Goal: Entertainment & Leisure: Consume media (video, audio)

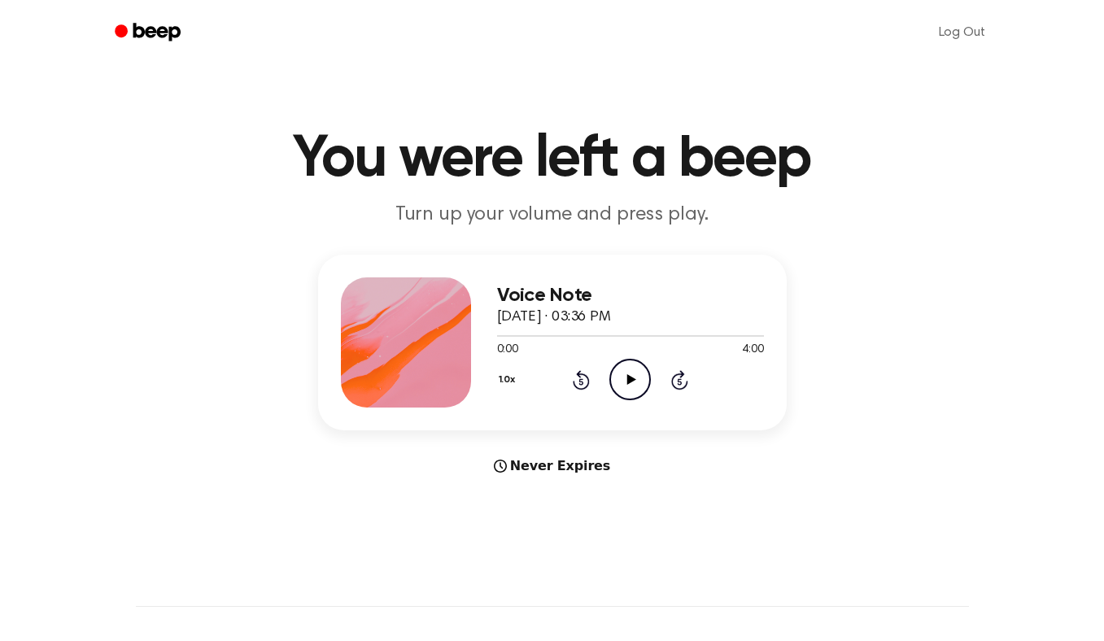
click at [625, 377] on icon "Play Audio" at bounding box center [629, 379] width 41 height 41
click at [634, 376] on icon "Pause Audio" at bounding box center [629, 379] width 41 height 41
click at [590, 376] on div "1.0x Rewind 5 seconds Play Audio Skip 5 seconds" at bounding box center [630, 379] width 267 height 41
click at [582, 376] on icon "Rewind 5 seconds" at bounding box center [581, 379] width 18 height 21
click at [629, 373] on icon "Play Audio" at bounding box center [629, 379] width 41 height 41
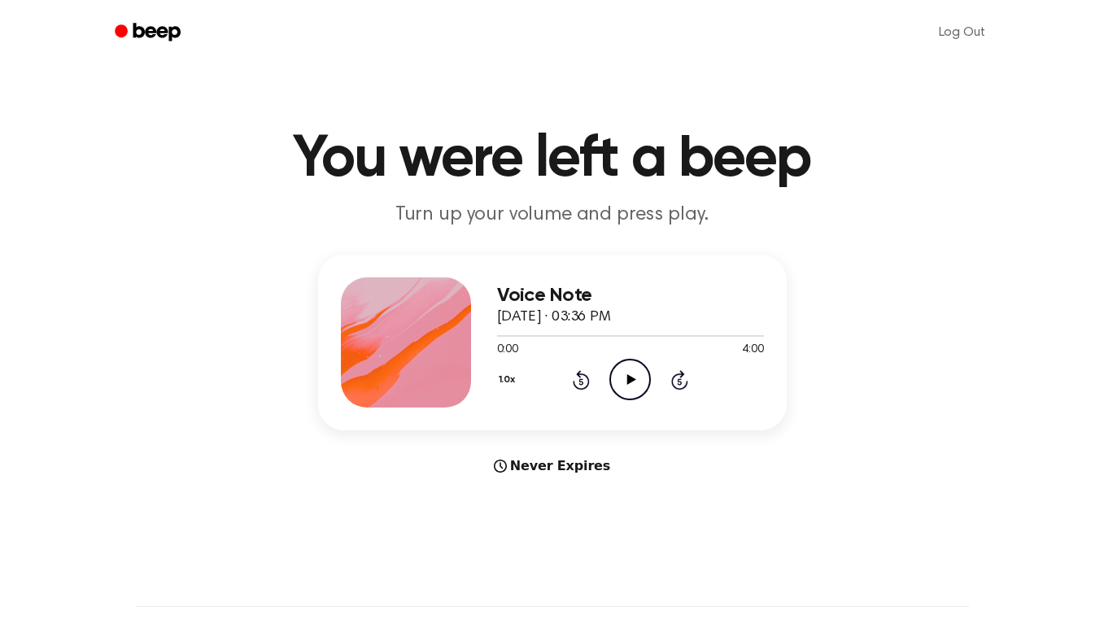
click at [627, 380] on icon at bounding box center [631, 379] width 9 height 11
click at [674, 378] on icon "Skip 5 seconds" at bounding box center [679, 379] width 18 height 21
click at [674, 377] on icon at bounding box center [679, 380] width 17 height 20
click at [634, 359] on icon "Play Audio" at bounding box center [629, 379] width 41 height 41
click at [580, 387] on icon at bounding box center [581, 380] width 17 height 20
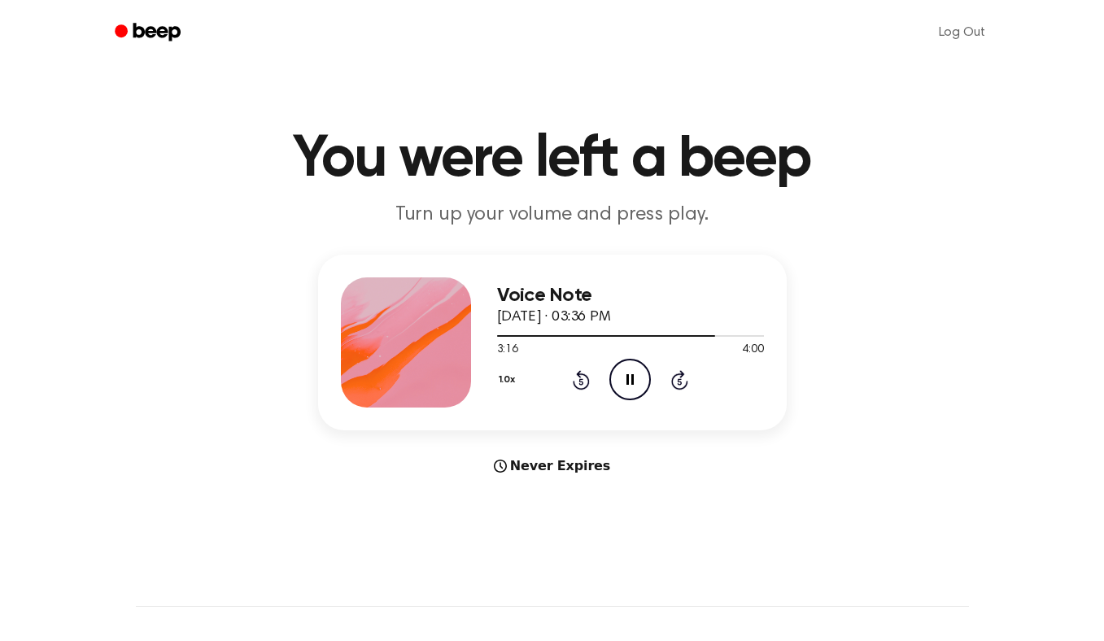
click at [573, 374] on icon "Rewind 5 seconds" at bounding box center [581, 379] width 18 height 21
click at [573, 373] on icon "Rewind 5 seconds" at bounding box center [581, 379] width 18 height 21
click at [629, 378] on icon "Pause Audio" at bounding box center [629, 379] width 41 height 41
click at [627, 380] on icon at bounding box center [631, 379] width 9 height 11
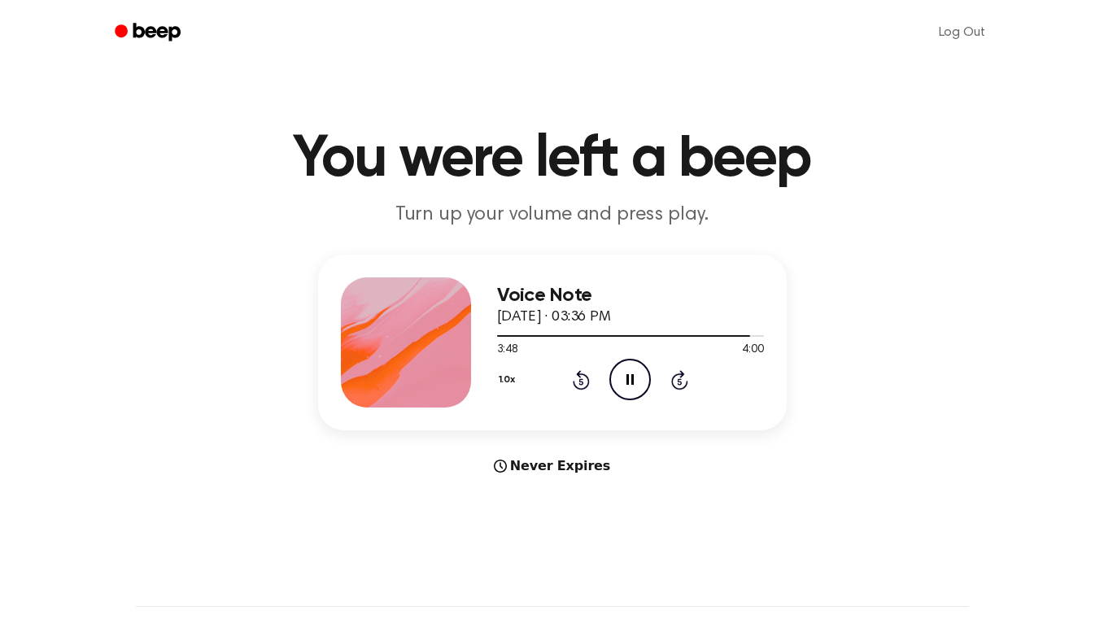
click at [625, 370] on icon "Pause Audio" at bounding box center [629, 379] width 41 height 41
